Goal: Find specific page/section: Find specific page/section

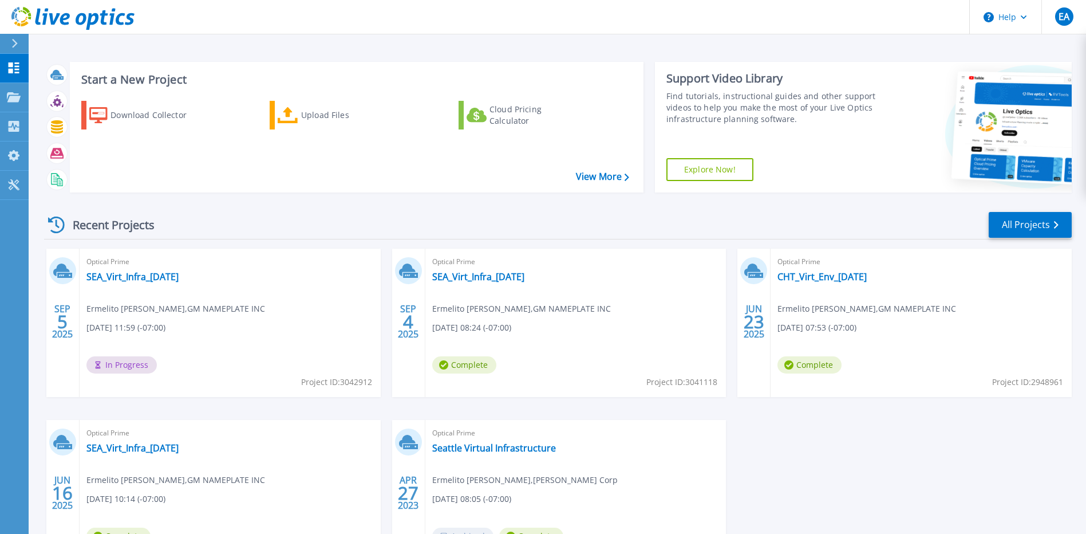
click at [134, 365] on span "In Progress" at bounding box center [121, 364] width 70 height 17
click at [41, 65] on p "Dashboard" at bounding box center [51, 69] width 42 height 30
click at [45, 97] on p "Projects" at bounding box center [45, 98] width 30 height 30
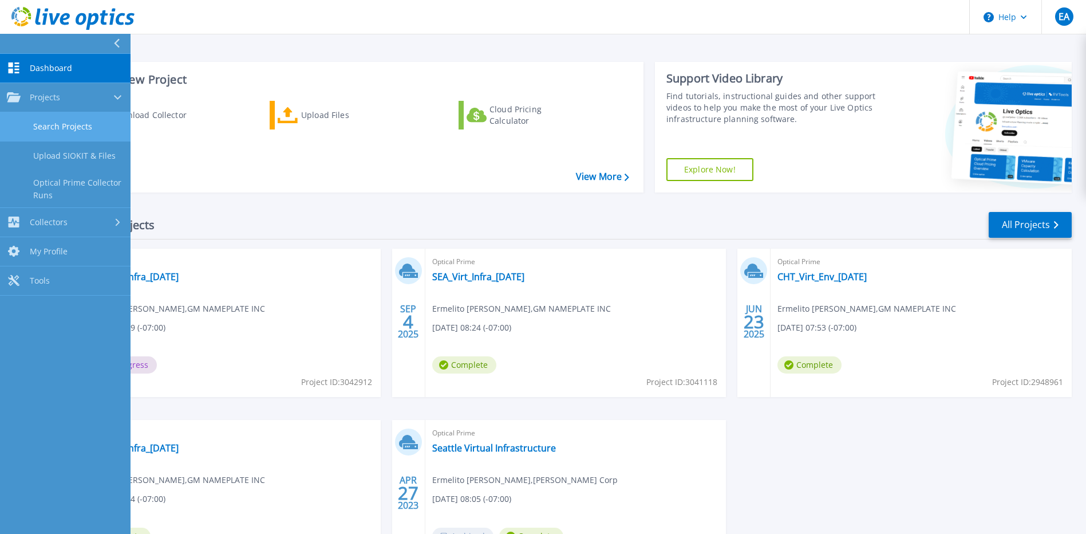
click at [50, 123] on link "Search Projects" at bounding box center [65, 126] width 131 height 29
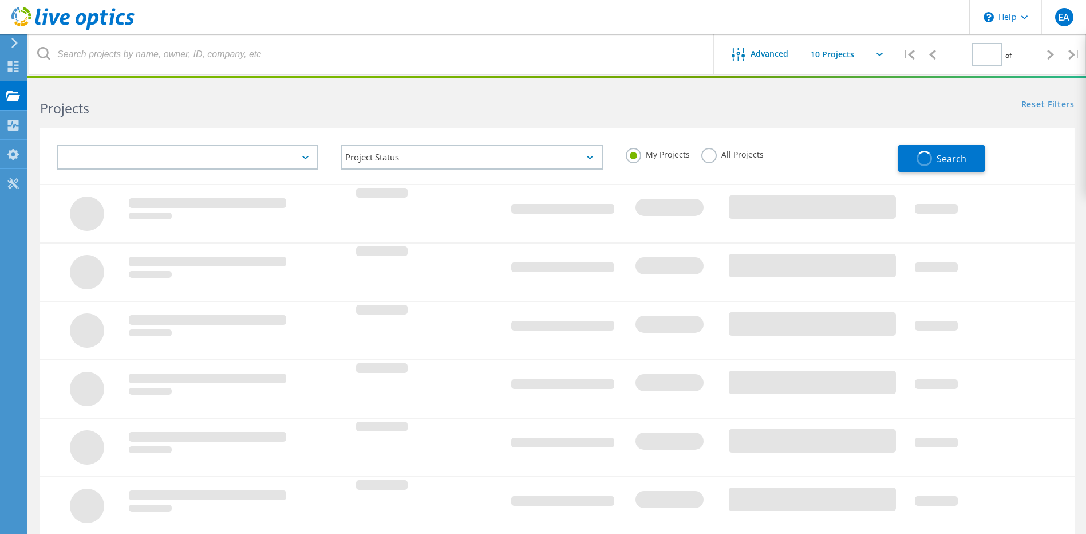
type input "1"
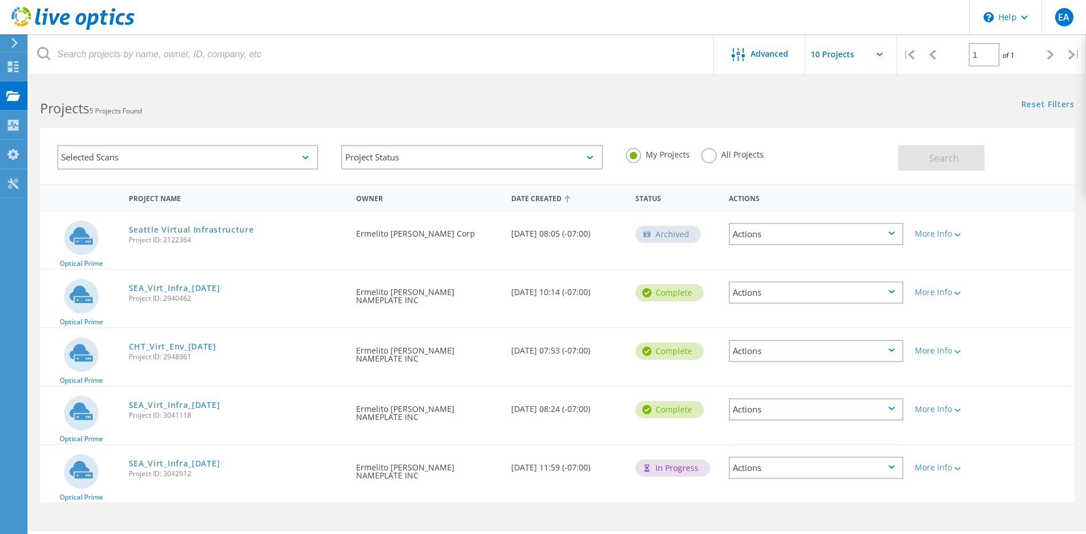
scroll to position [31, 0]
